Goal: Find specific page/section: Find specific page/section

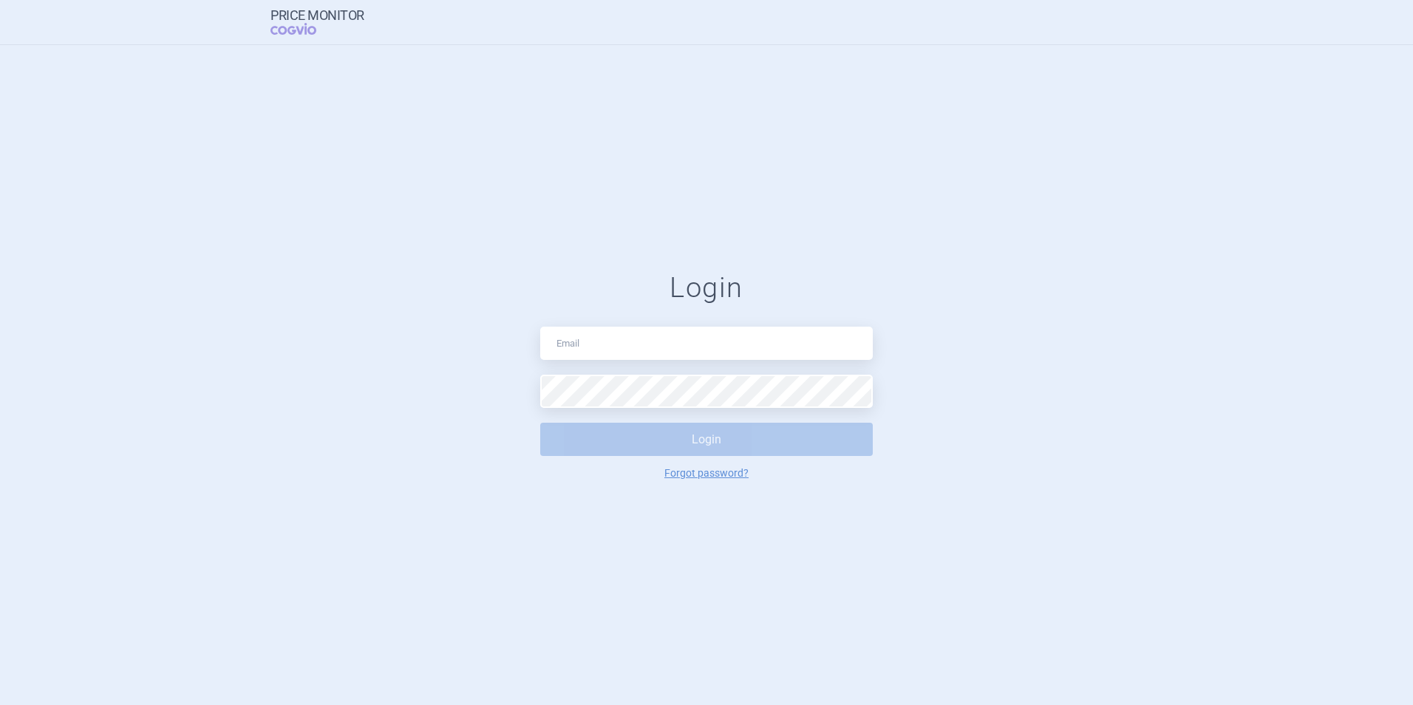
click at [621, 362] on div "Login Login Forgot password?" at bounding box center [706, 375] width 333 height 208
click at [621, 355] on input "text" at bounding box center [706, 343] width 333 height 33
type input "[EMAIL_ADDRESS][DOMAIN_NAME]"
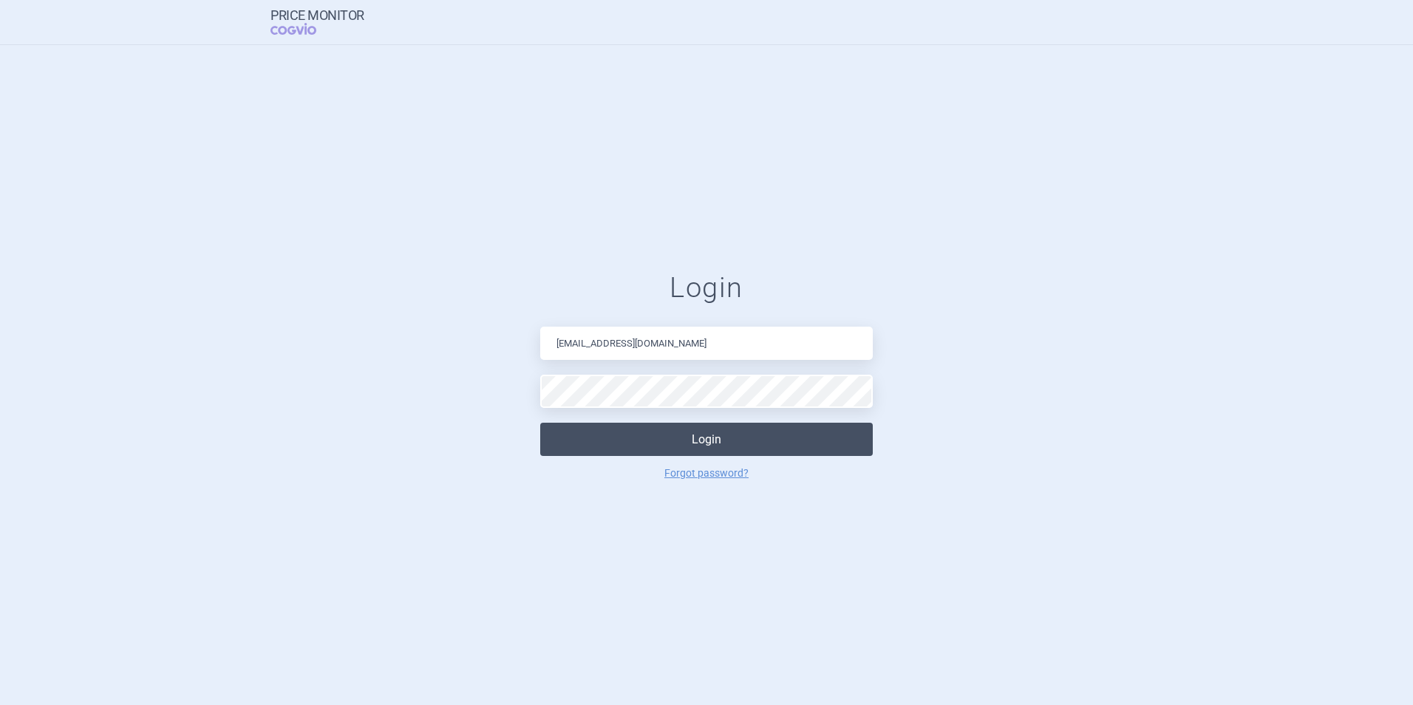
click at [630, 426] on button "Login" at bounding box center [706, 439] width 333 height 33
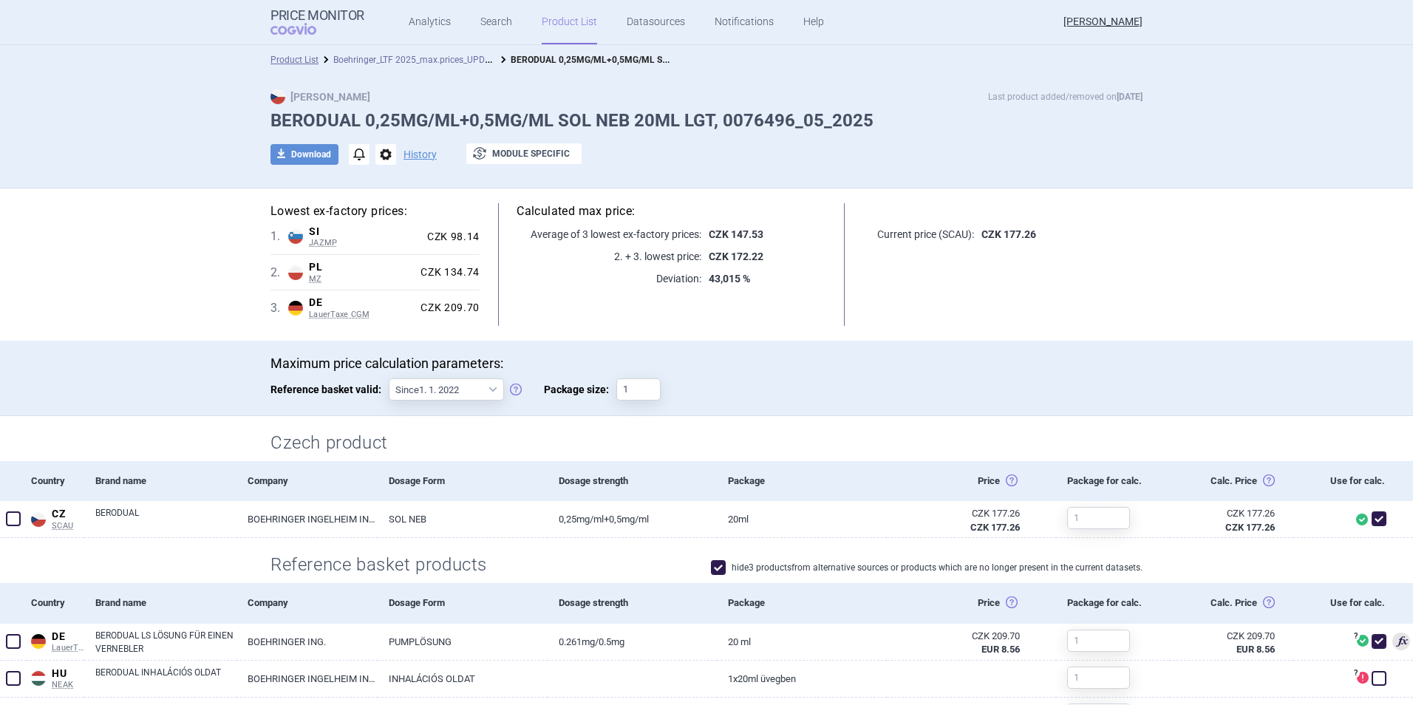
click at [423, 57] on link "Boehringer_LTF 2025_max.prices_UPDATED [DATE]_ALL" at bounding box center [442, 59] width 219 height 14
